Goal: Task Accomplishment & Management: Use online tool/utility

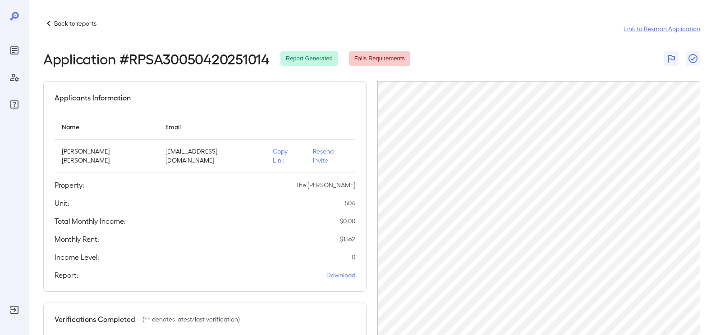
click at [78, 22] on p "Back to reports" at bounding box center [75, 23] width 42 height 9
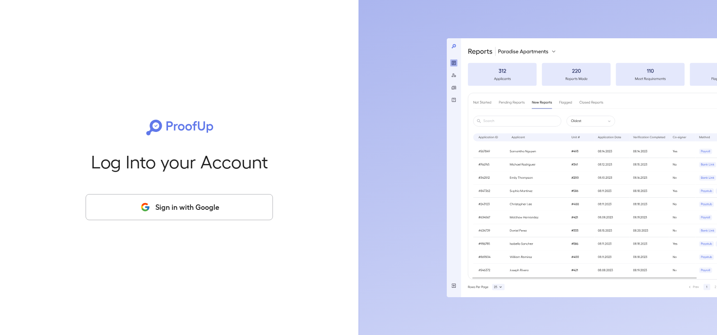
click at [224, 201] on button "Sign in with Google" at bounding box center [179, 207] width 187 height 26
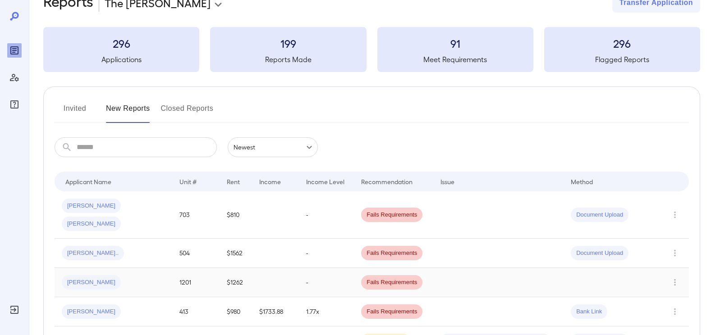
scroll to position [45, 0]
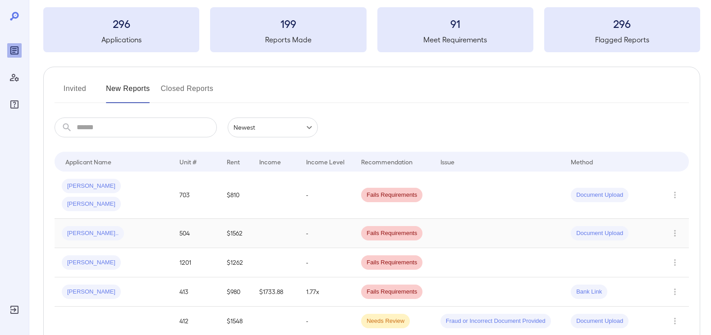
click at [76, 229] on span "Kendra N..." at bounding box center [93, 233] width 62 height 9
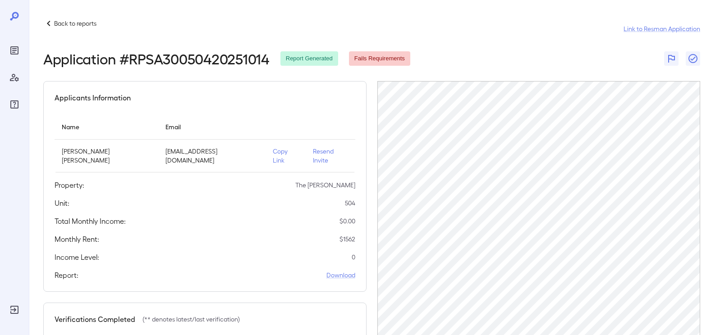
click at [273, 150] on p "Copy Link" at bounding box center [286, 156] width 26 height 18
